Goal: Information Seeking & Learning: Learn about a topic

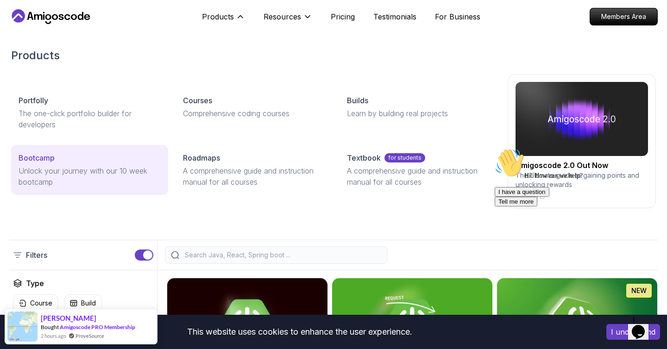
click at [146, 181] on p "Unlock your journey with our 10 week bootcamp" at bounding box center [90, 176] width 142 height 22
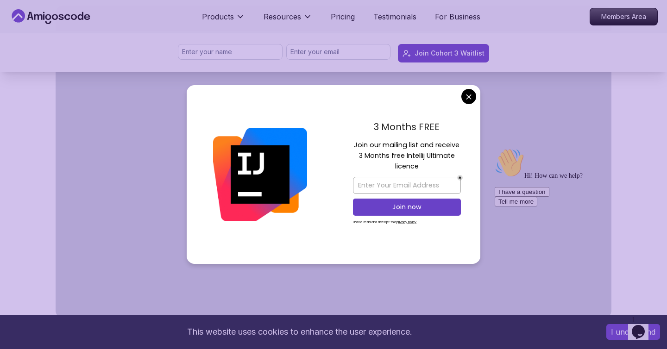
scroll to position [490, 0]
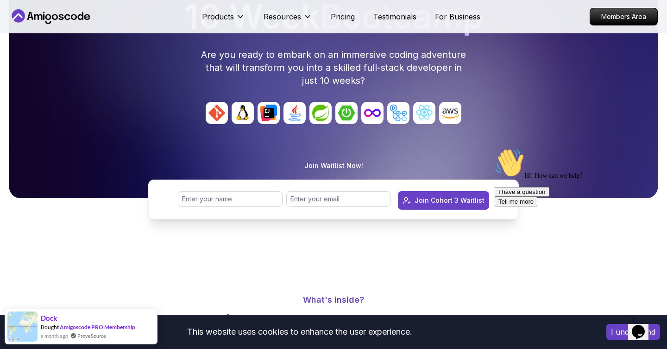
scroll to position [0, 0]
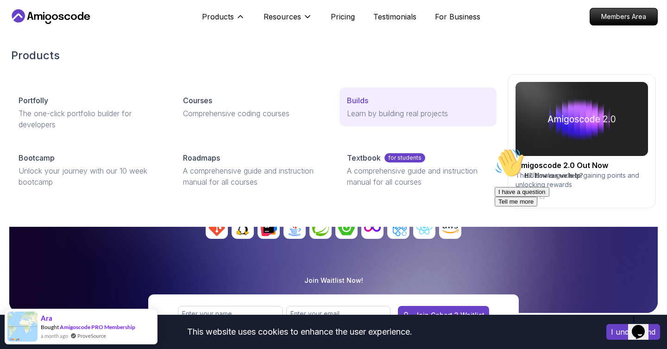
click at [377, 119] on link "Builds Learn by building real projects" at bounding box center [417, 106] width 157 height 39
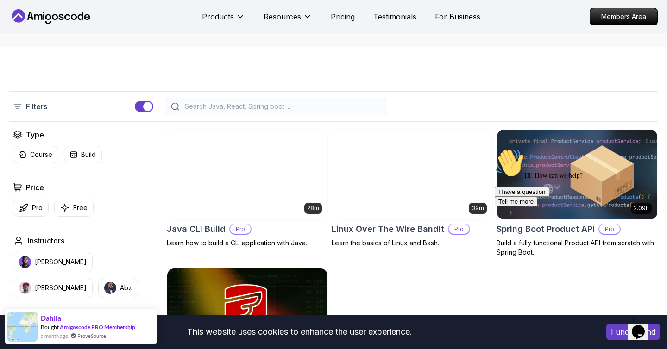
scroll to position [156, 0]
